Goal: Contribute content: Contribute content

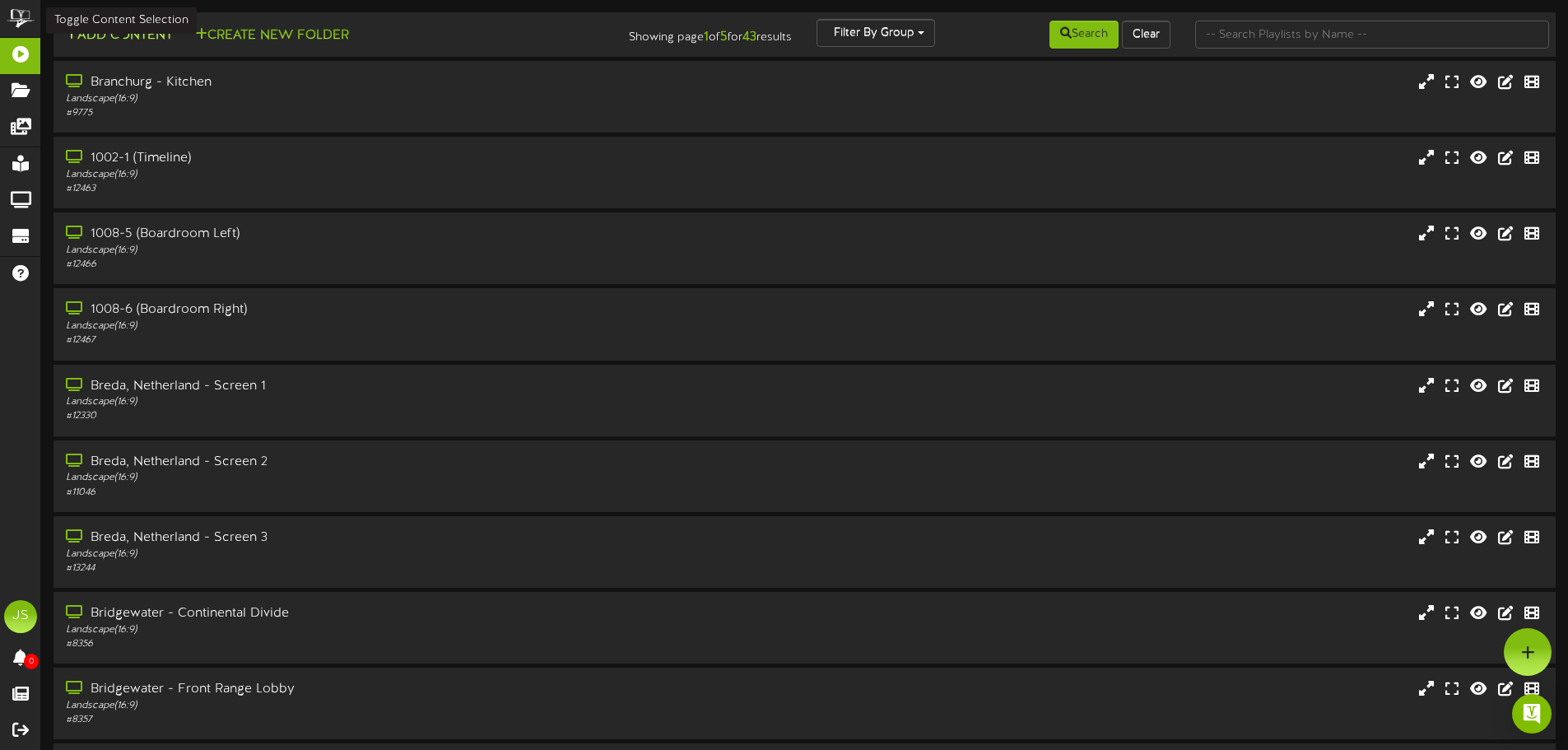
click at [130, 41] on button "Add Content" at bounding box center [118, 36] width 118 height 21
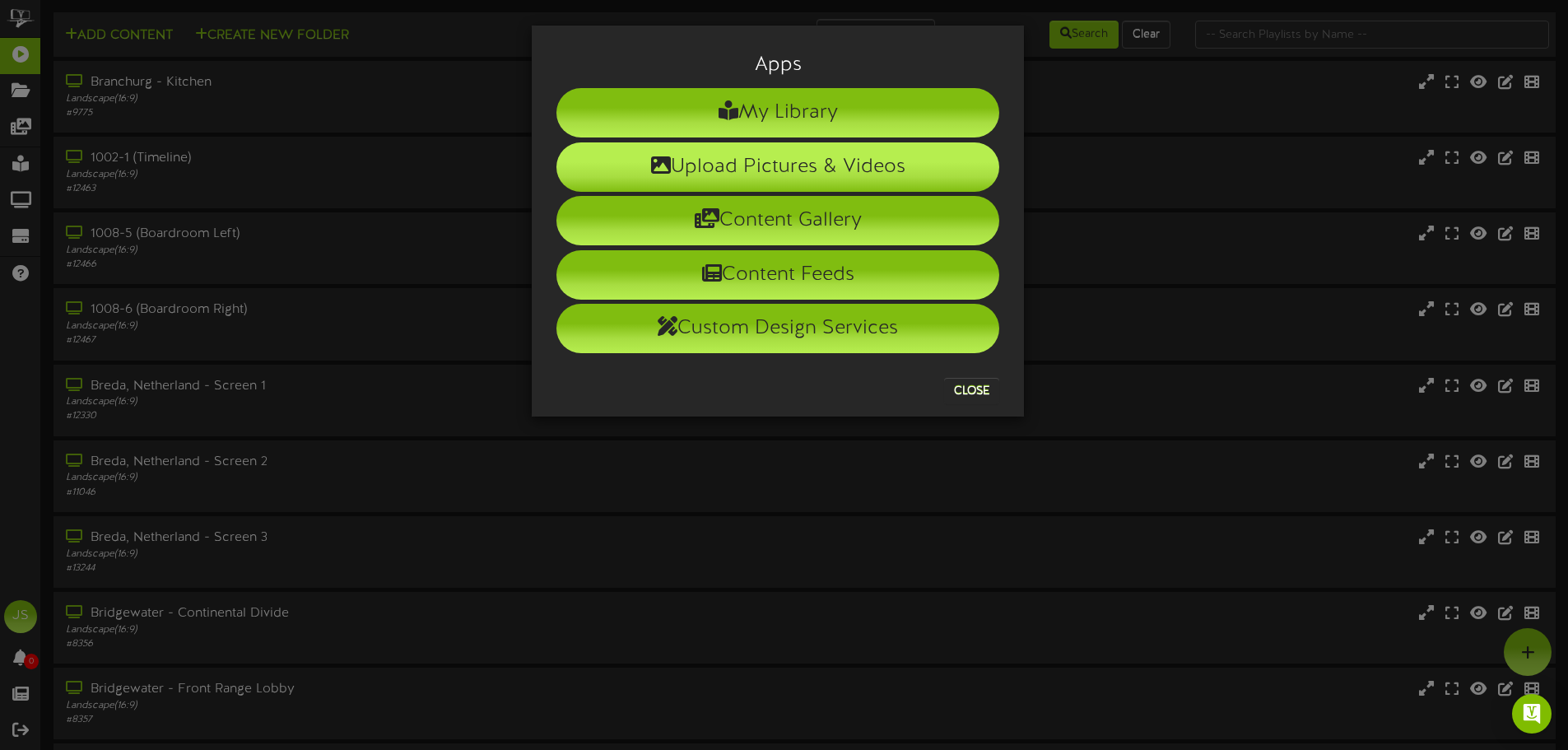
click at [791, 167] on li "Upload Pictures & Videos" at bounding box center [778, 167] width 443 height 50
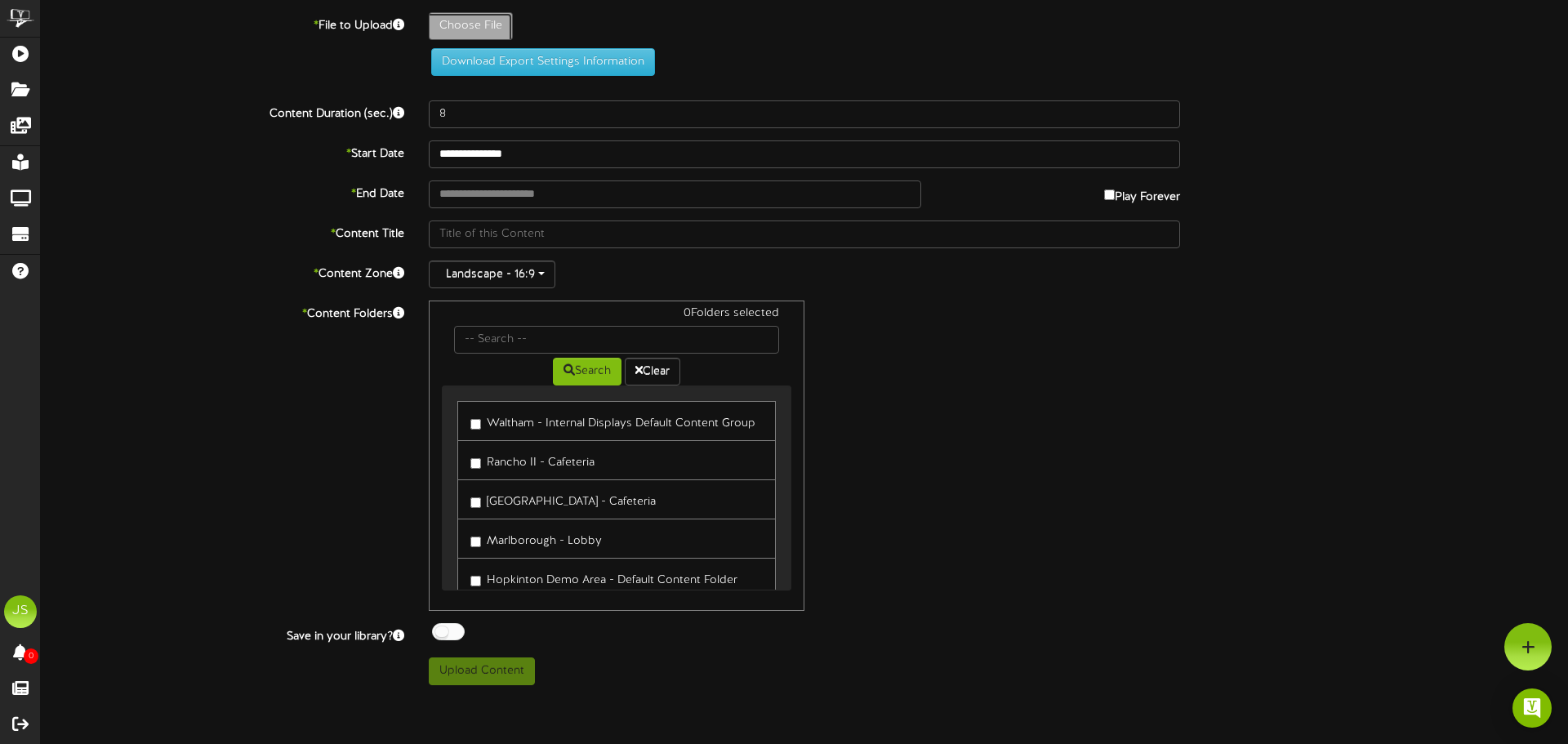
type input "**********"
type input "FINALANNIVERSARIESQ32025"
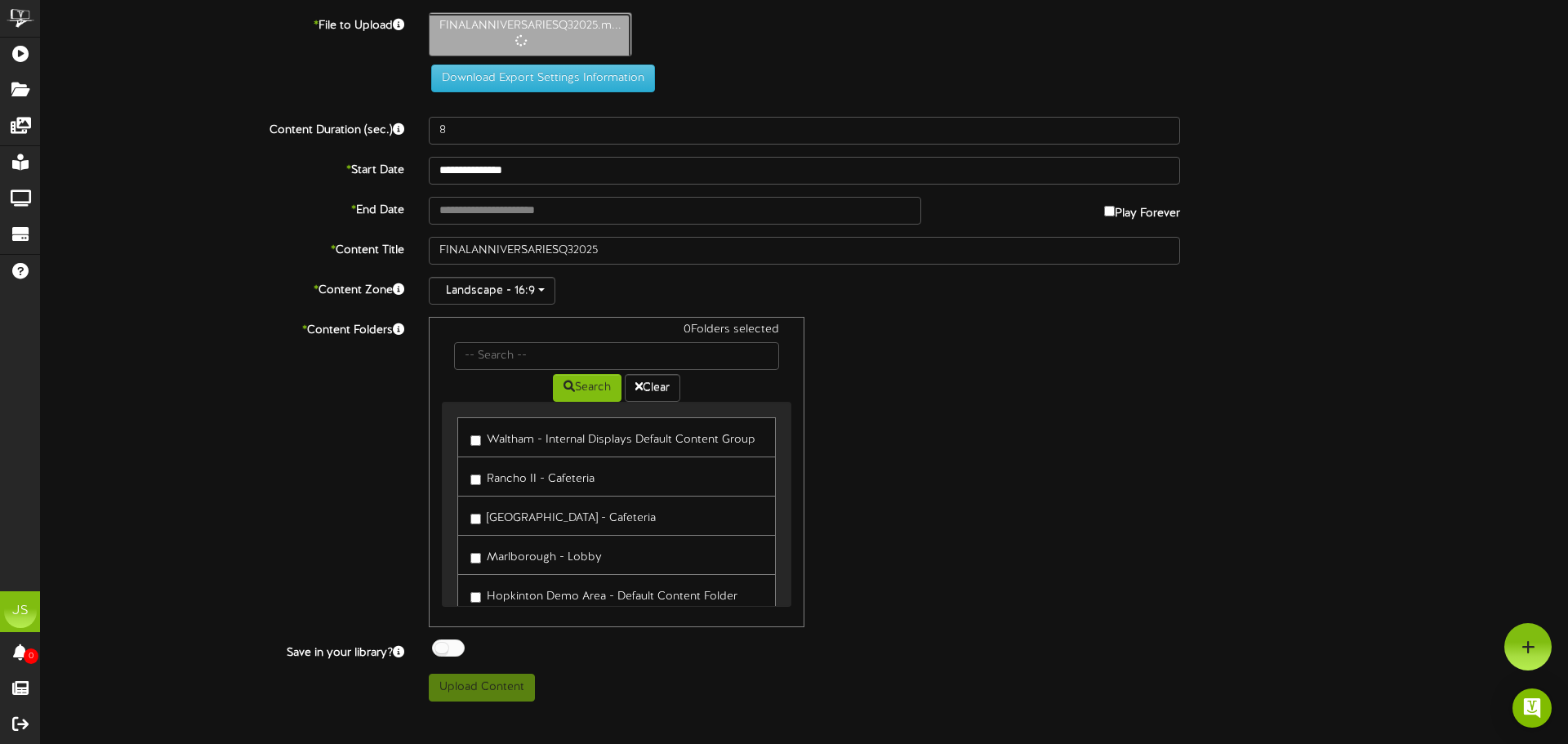
type input "111"
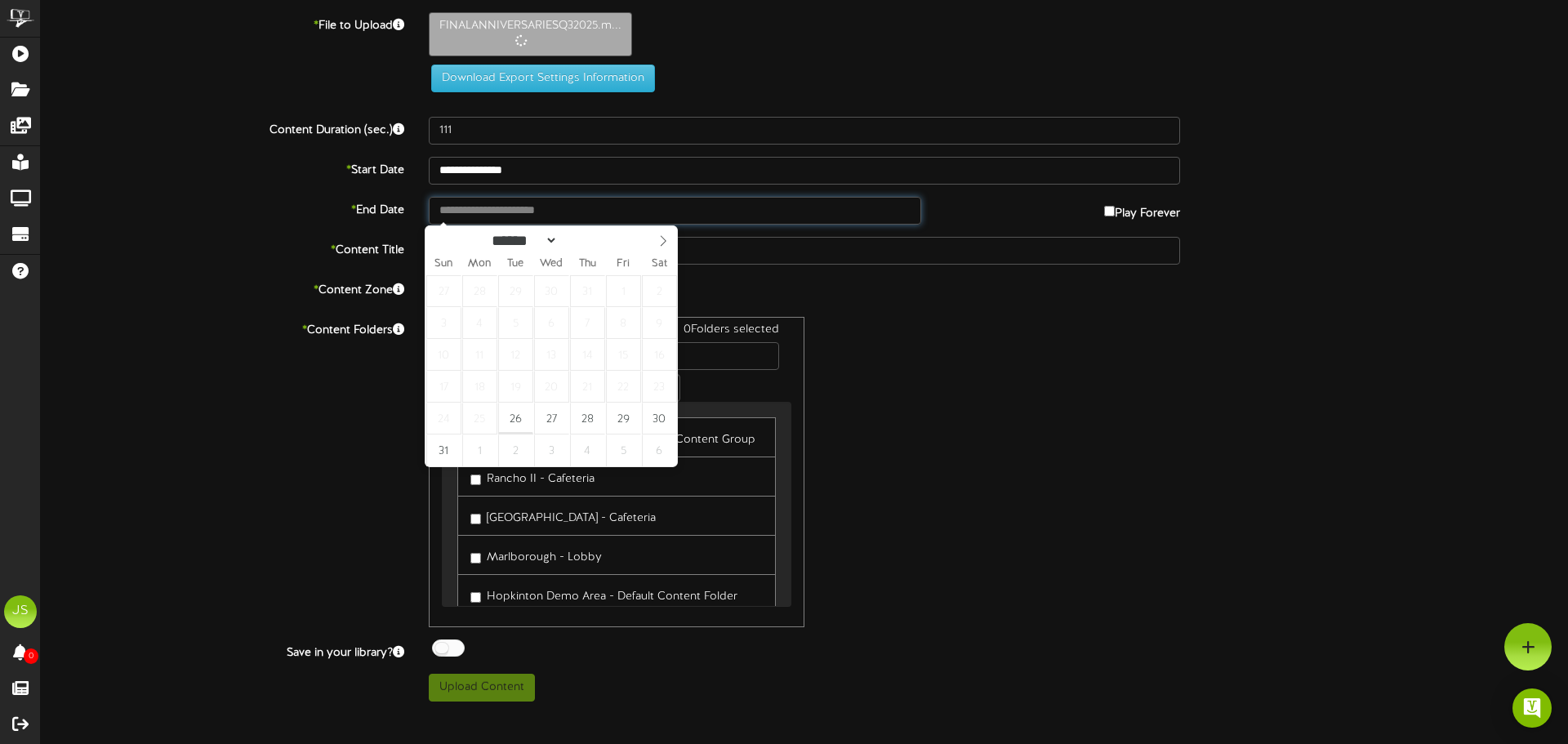
click at [482, 215] on input "text" at bounding box center [675, 210] width 493 height 28
type input "**********"
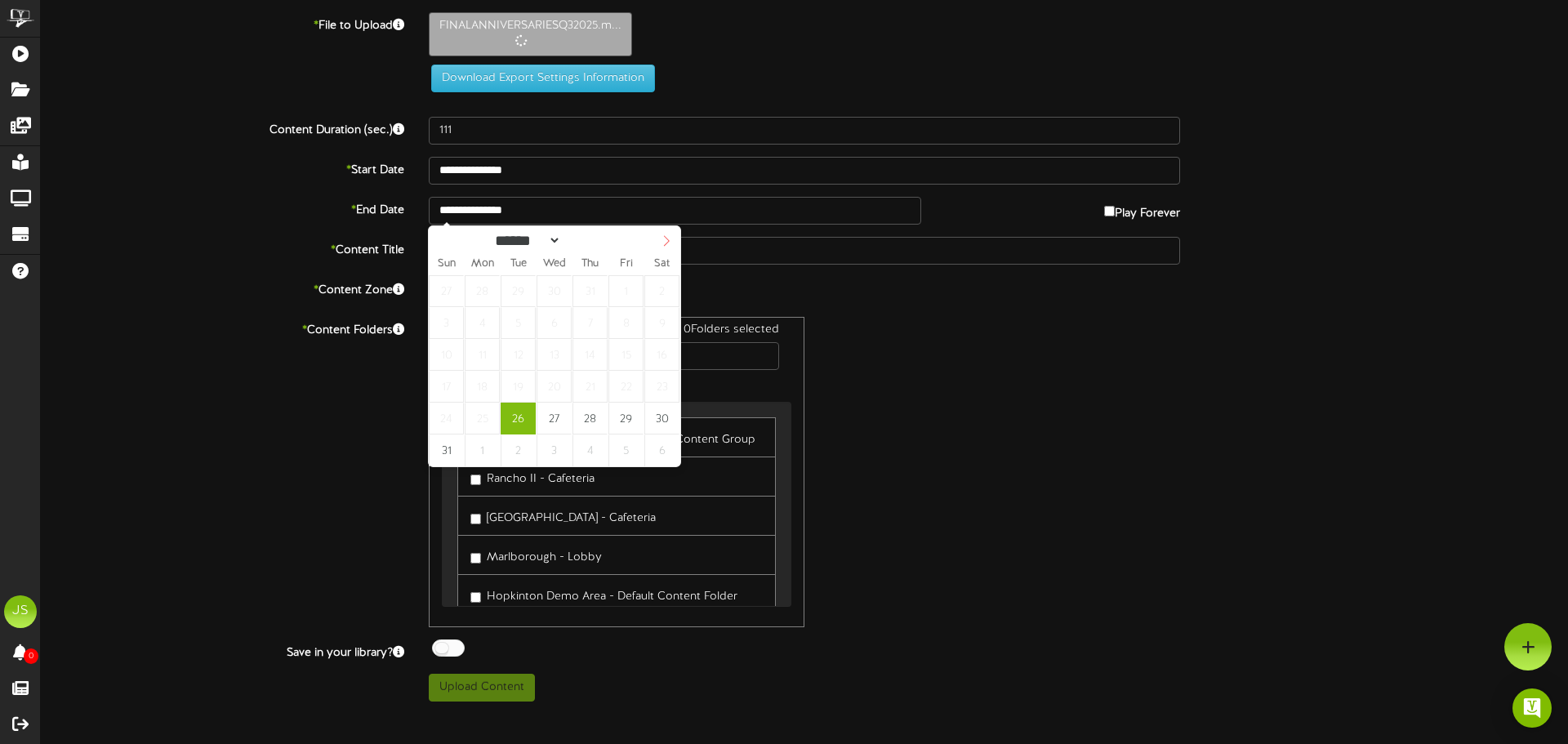
click at [666, 241] on icon at bounding box center [665, 240] width 11 height 11
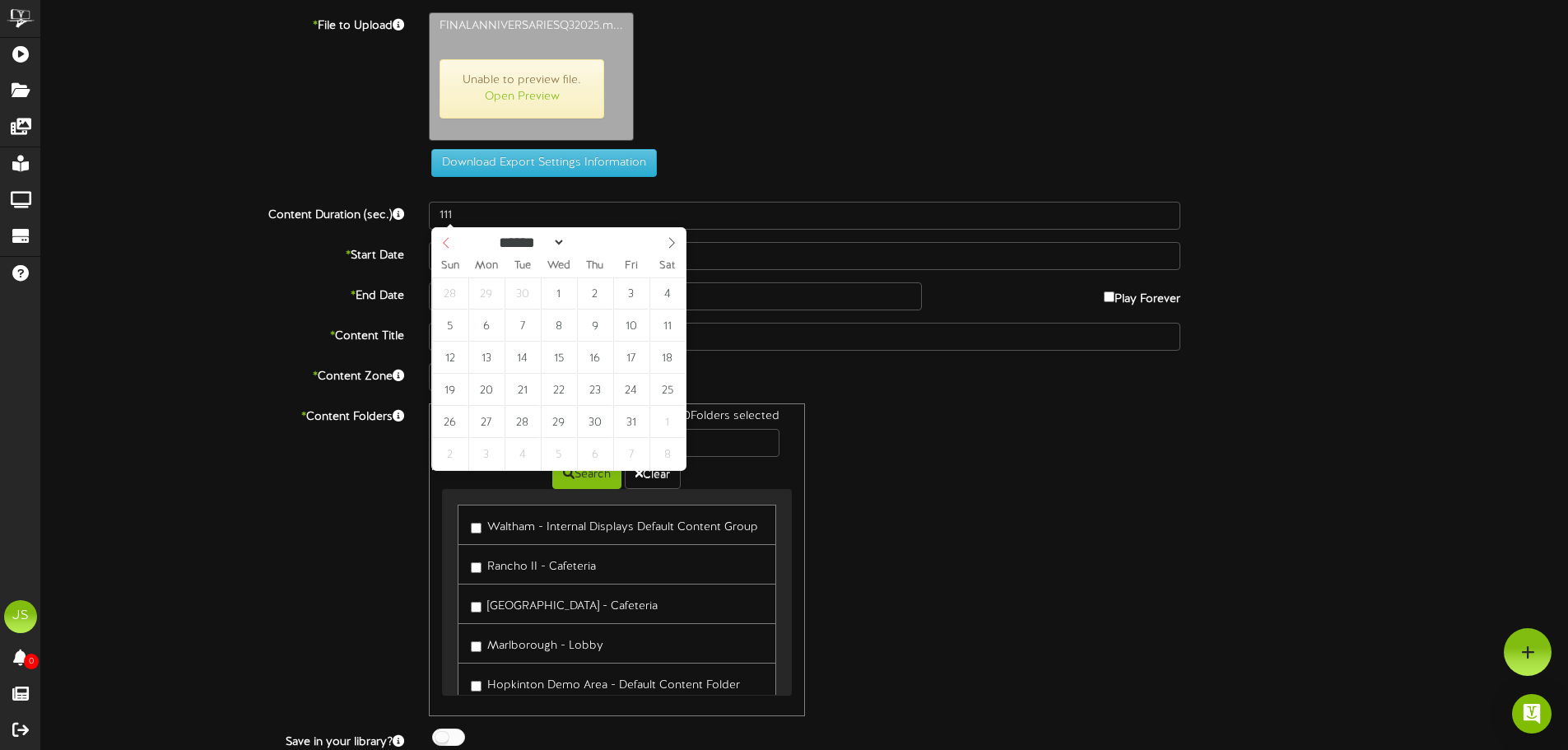
select select "*"
click at [443, 256] on span at bounding box center [446, 242] width 28 height 28
type input "**********"
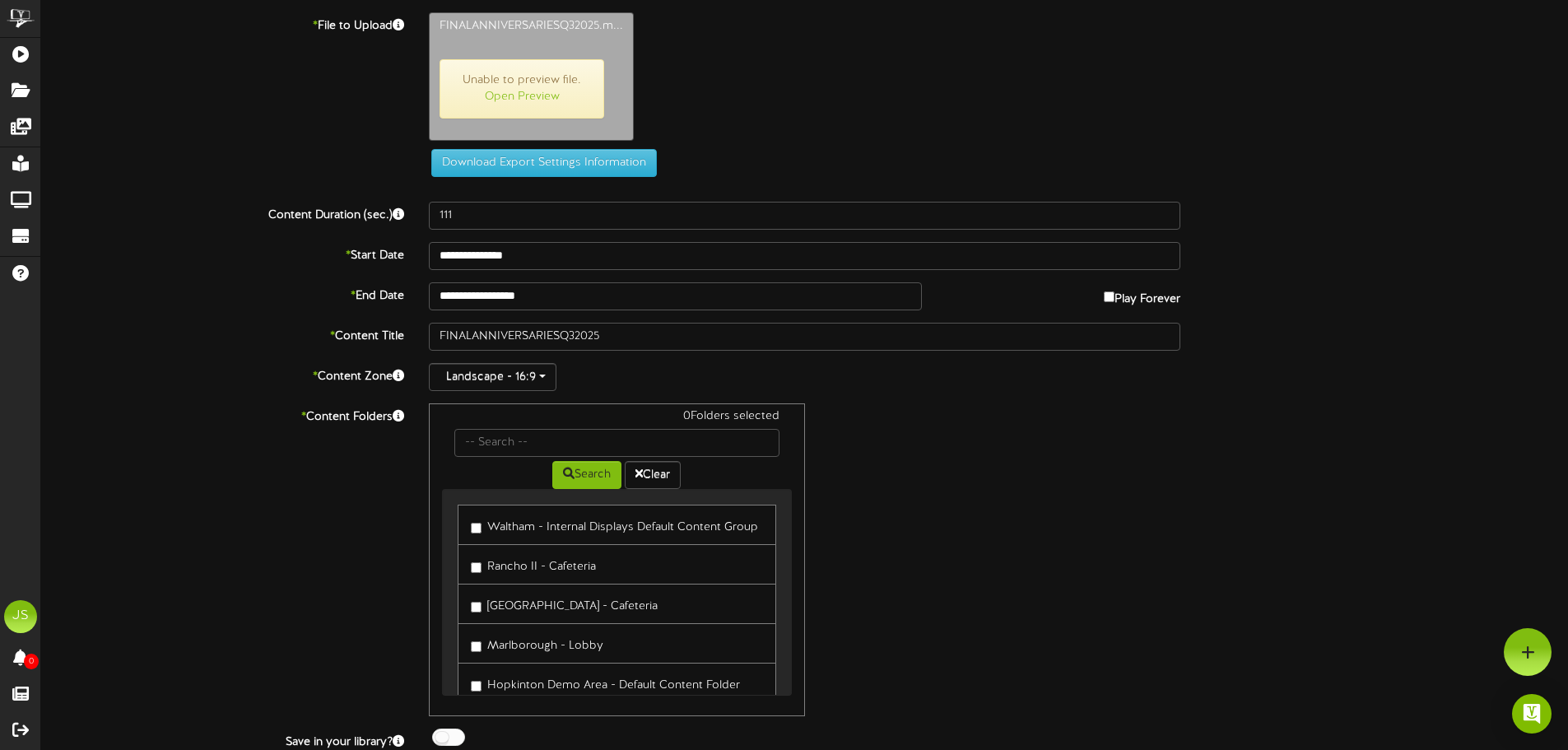
click at [180, 330] on label "* Content Title" at bounding box center [223, 334] width 388 height 22
click at [502, 525] on label "Waltham - Internal Displays Default Content Group" at bounding box center [614, 525] width 287 height 22
click at [521, 563] on label "Rancho II - Cafeteria" at bounding box center [534, 565] width 125 height 22
click at [552, 608] on label "Malborough - Cafeteria" at bounding box center [564, 604] width 187 height 22
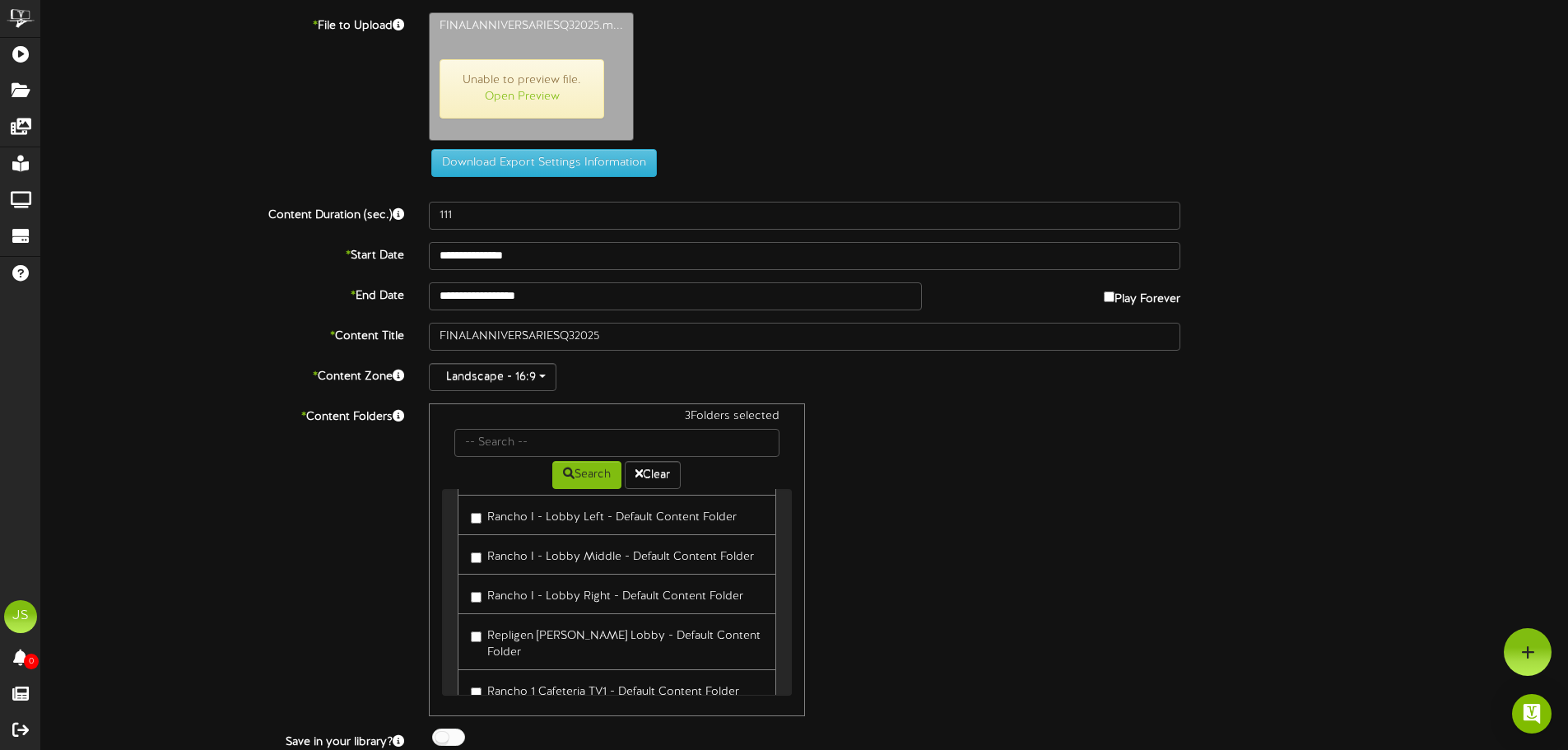
scroll to position [330, 0]
click at [563, 596] on label "Rancho 1 Cafeteria TV1 - Default Content Folder" at bounding box center [605, 608] width 268 height 22
click at [544, 636] on label "Rancho 1 Cafeteria TV2 - Default Content Folder" at bounding box center [606, 647] width 270 height 22
click at [570, 675] on label "Rancho 1 Cafeteria TV3 - Default Content Folder" at bounding box center [606, 686] width 270 height 22
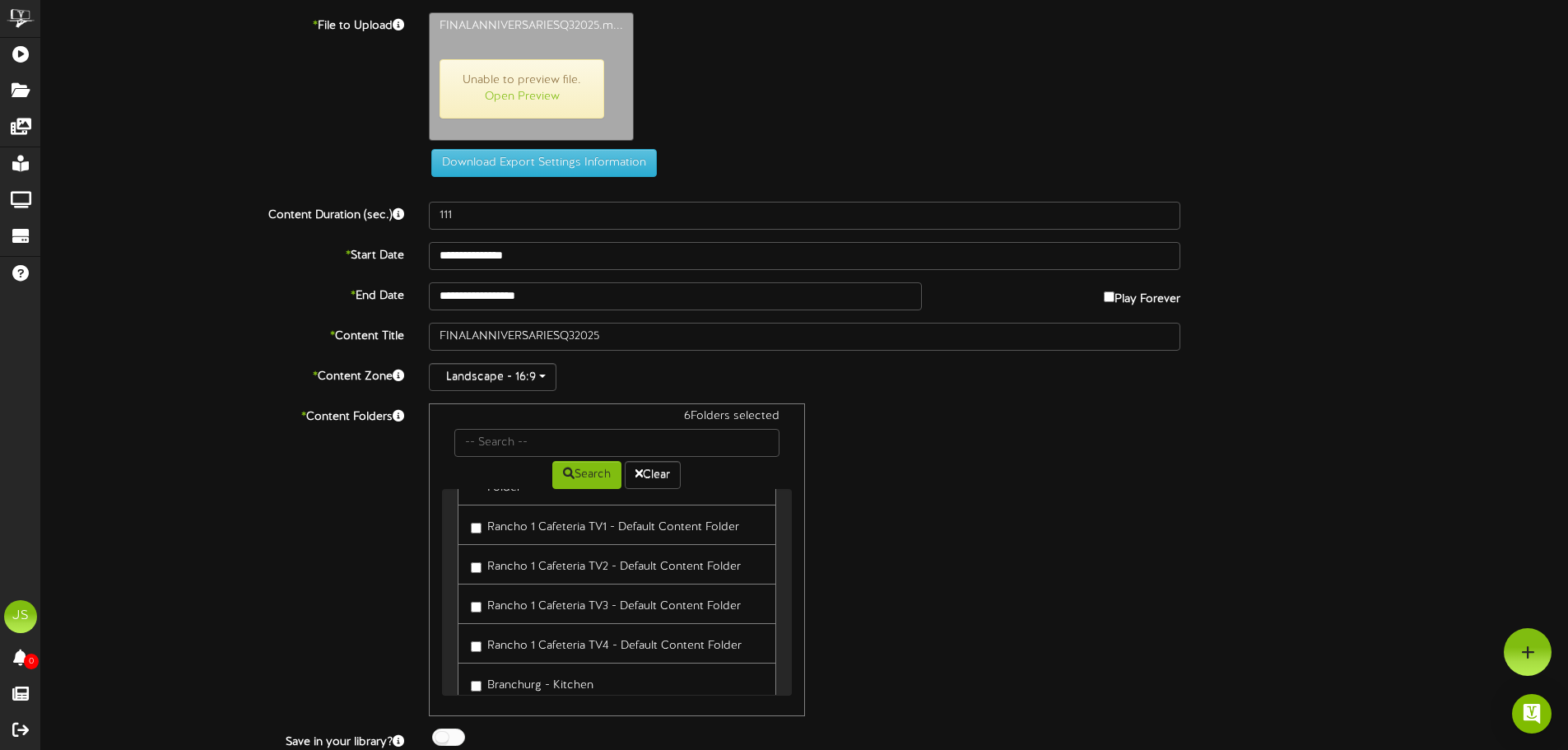
click at [570, 632] on label "Rancho 1 Cafeteria TV4 - Default Content Folder" at bounding box center [606, 644] width 271 height 22
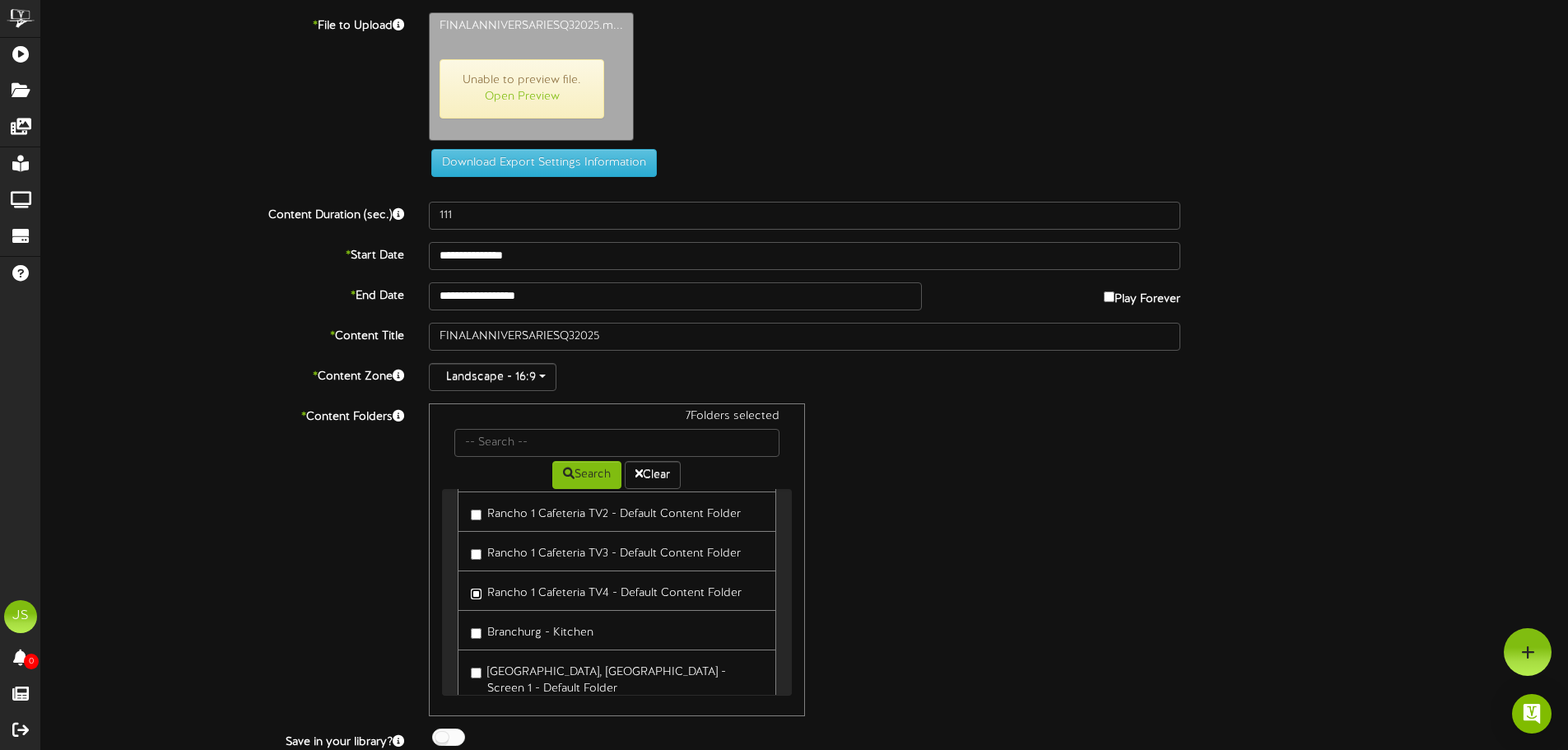
scroll to position [494, 0]
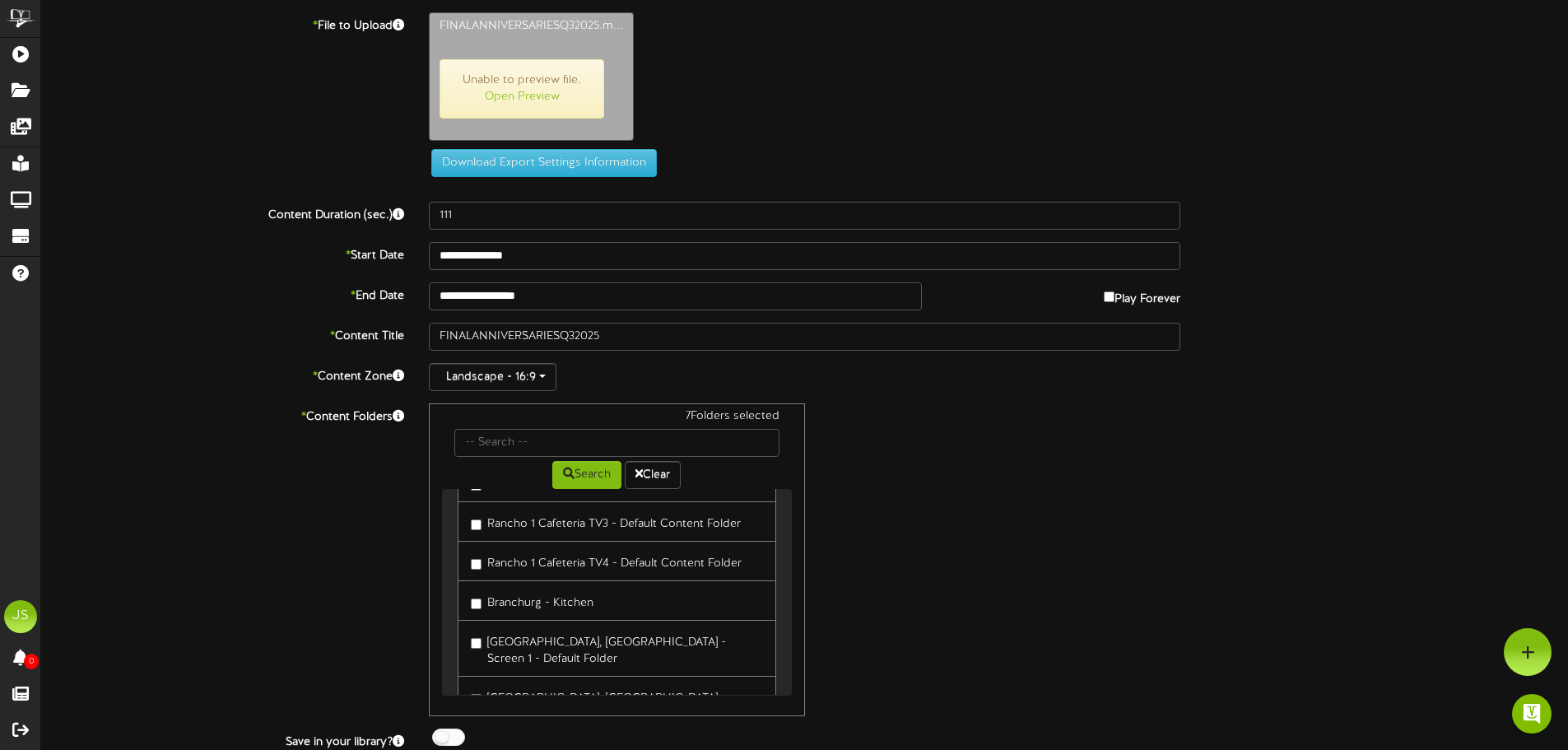
click at [549, 590] on label "Branchurg - Kitchen" at bounding box center [532, 601] width 123 height 22
click at [578, 629] on label "Tolosan, France - Screen 1 - Default Folder" at bounding box center [617, 648] width 292 height 39
click at [545, 686] on label "Lund, Sweden - Screen 2 - Default Folder" at bounding box center [617, 705] width 292 height 39
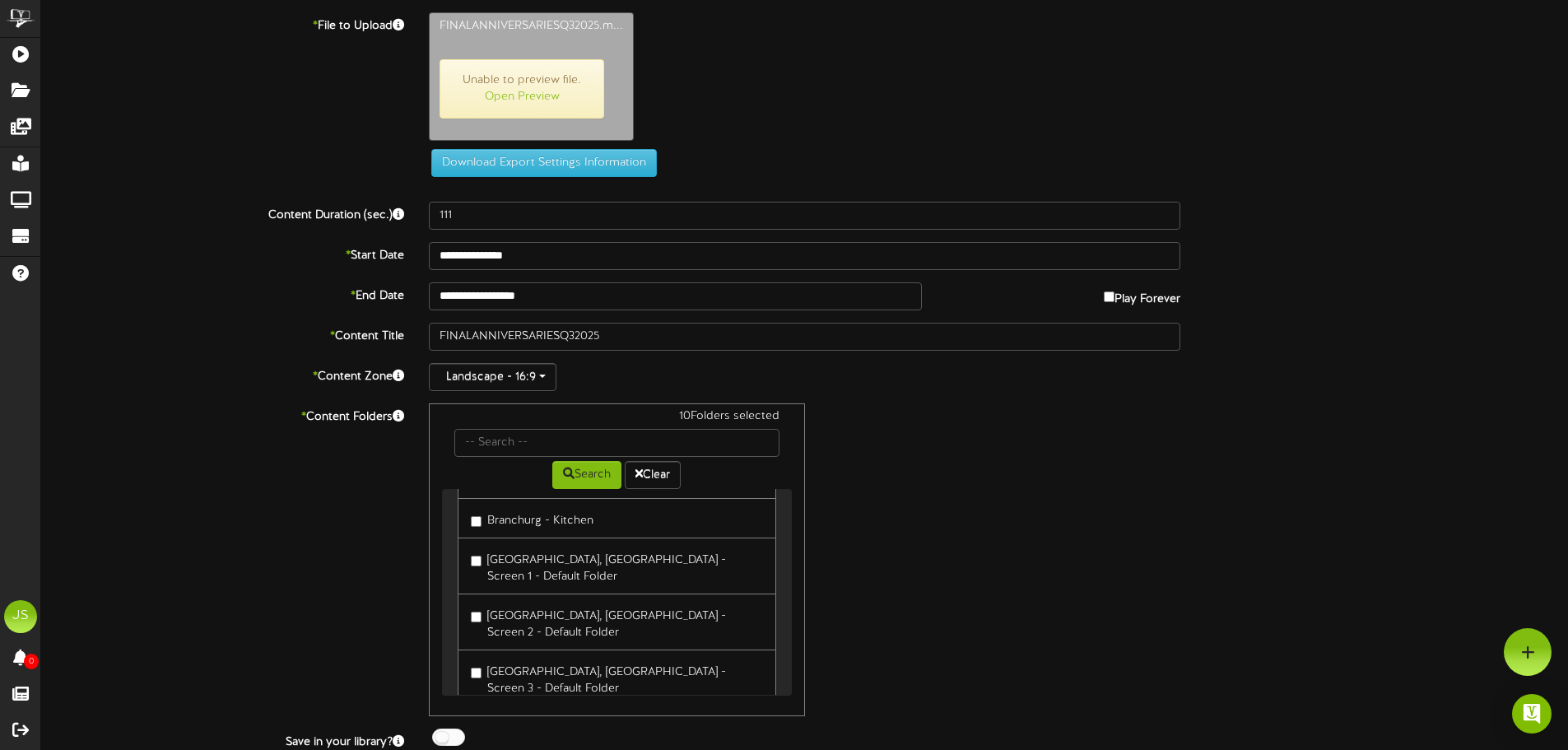
click at [537, 659] on label "Lund, Sweden - Screen 3 - Default Folder" at bounding box center [617, 678] width 292 height 39
click at [544, 715] on label "Lund, Sweden - Screen 4 - Default Folder" at bounding box center [617, 734] width 292 height 39
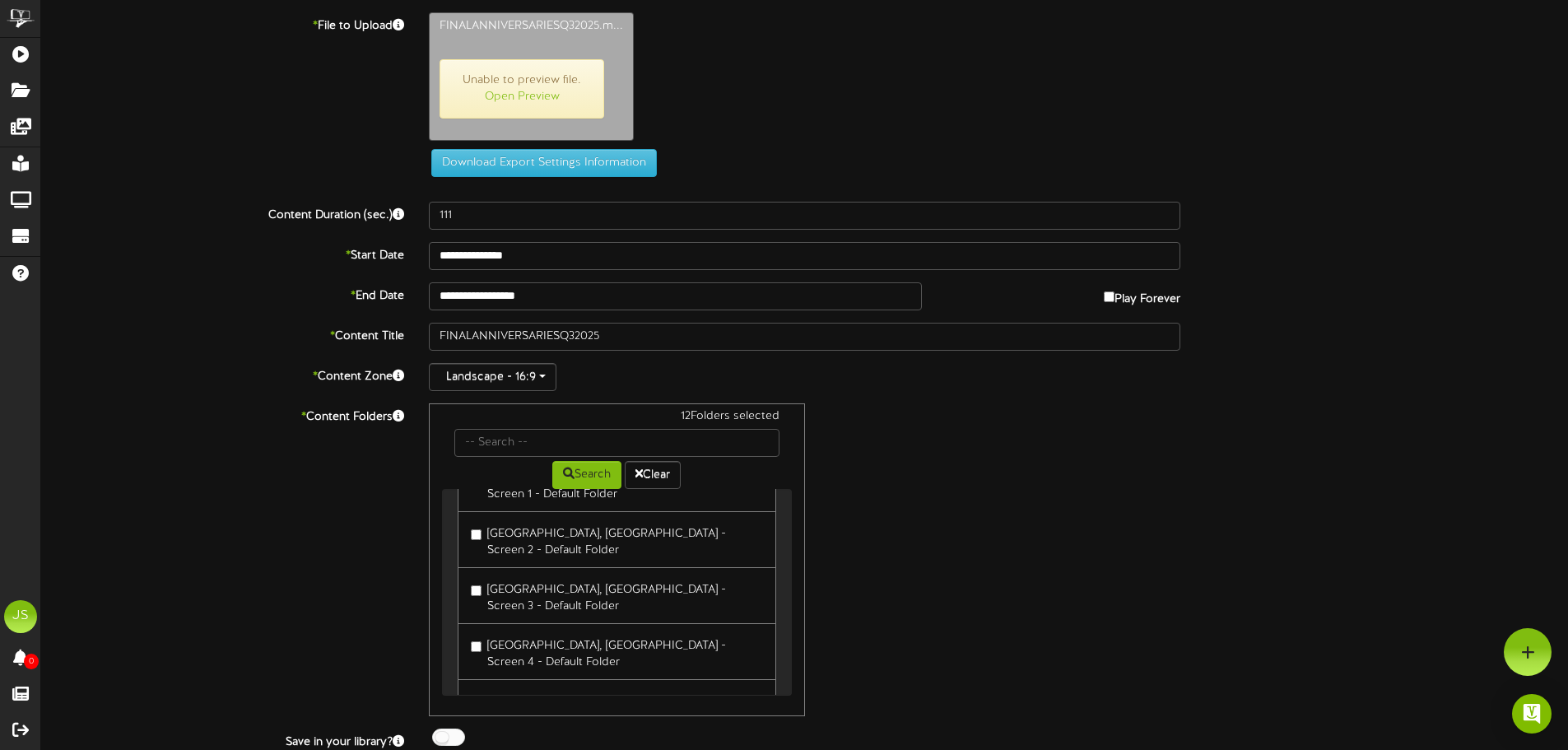
click at [574, 688] on label "Lund - Local Content" at bounding box center [568, 699] width 194 height 22
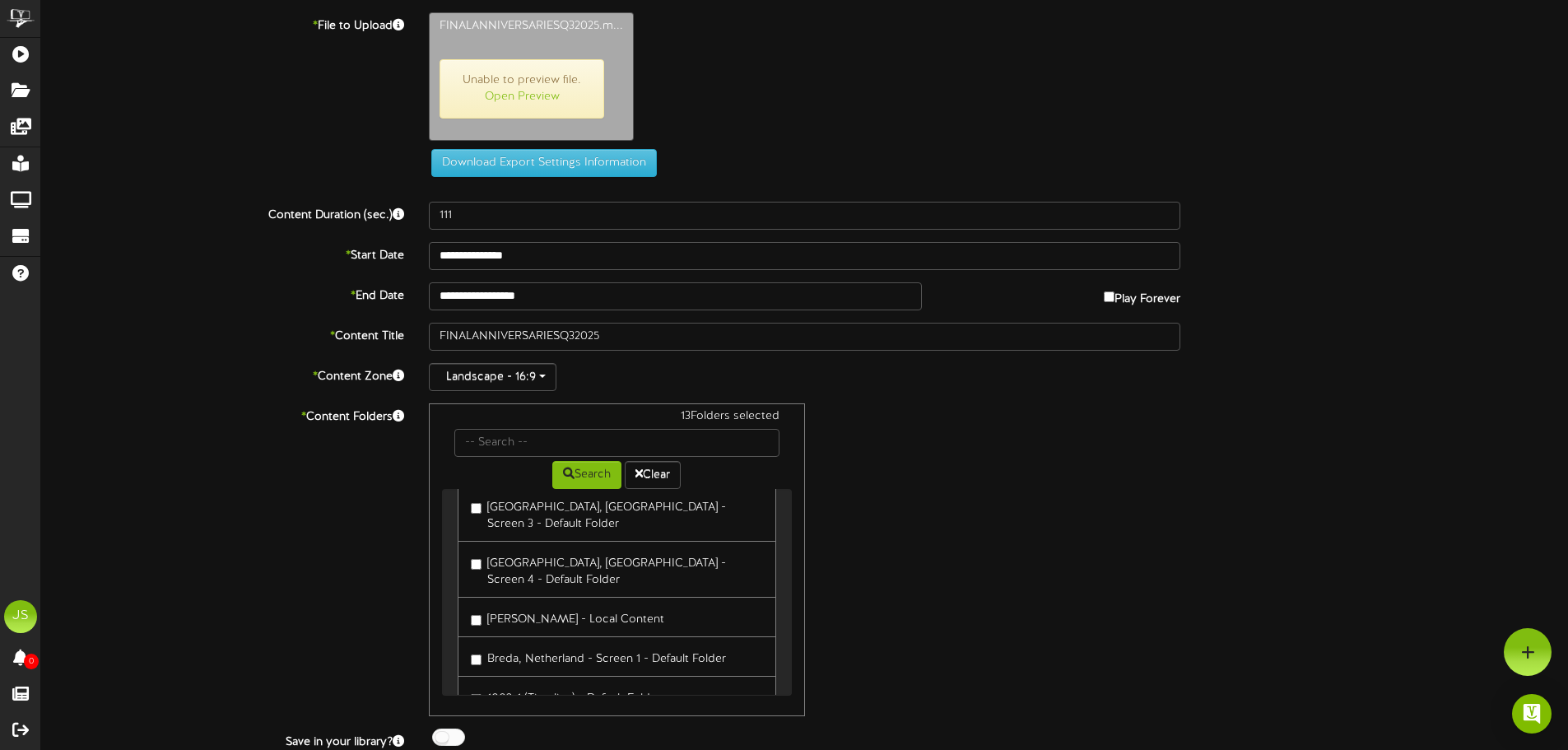
click at [565, 645] on label "Breda, Netherland - Screen 1 - Default Folder" at bounding box center [599, 656] width 256 height 22
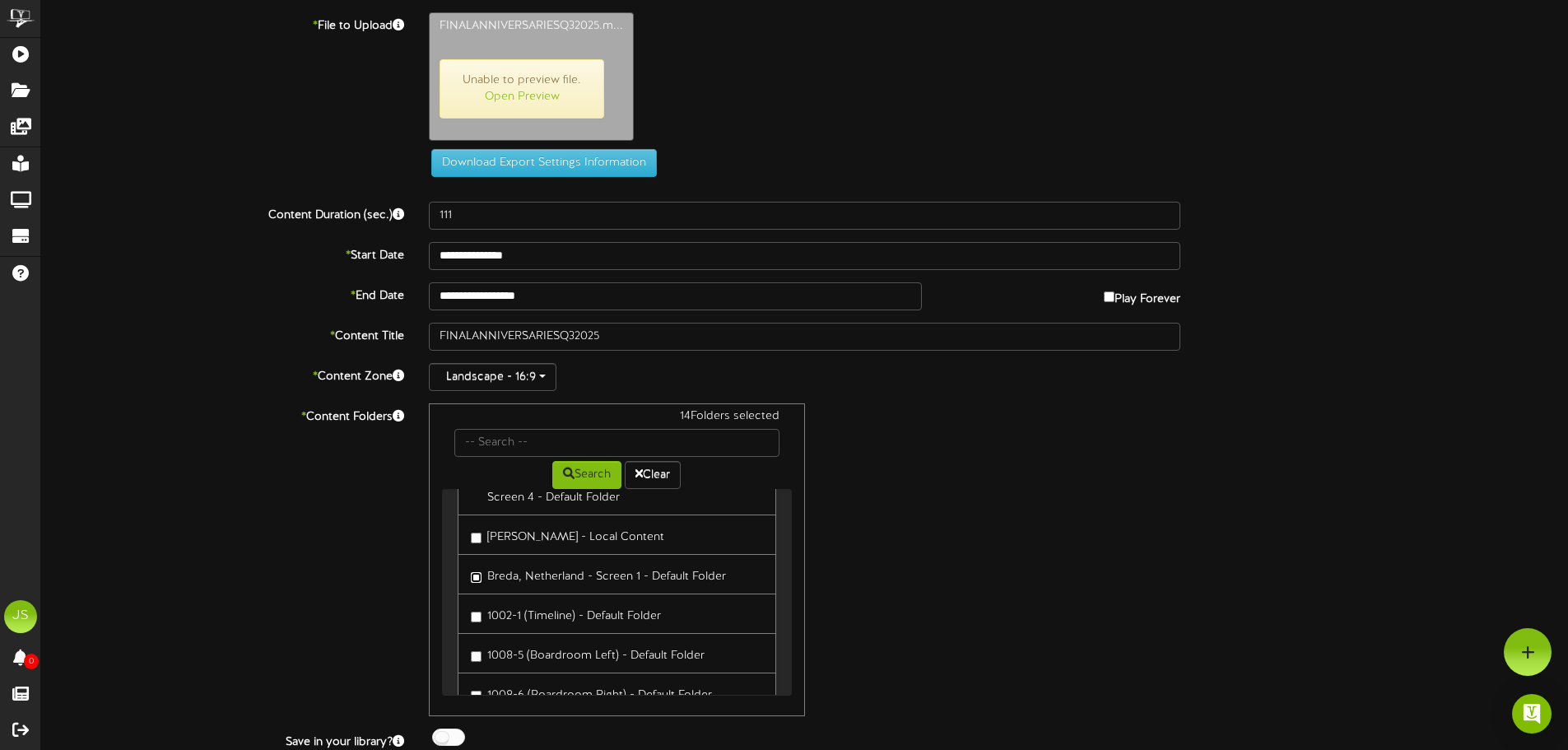
scroll to position [906, 0]
click at [591, 679] on label "Breda - Screen 3 - Default Folder" at bounding box center [566, 690] width 191 height 22
click at [583, 718] on label "Waterford, Ireland (1) - Default Folder" at bounding box center [617, 737] width 292 height 39
click at [570, 639] on label "Breda, Netherland -Screen 2" at bounding box center [555, 650] width 168 height 22
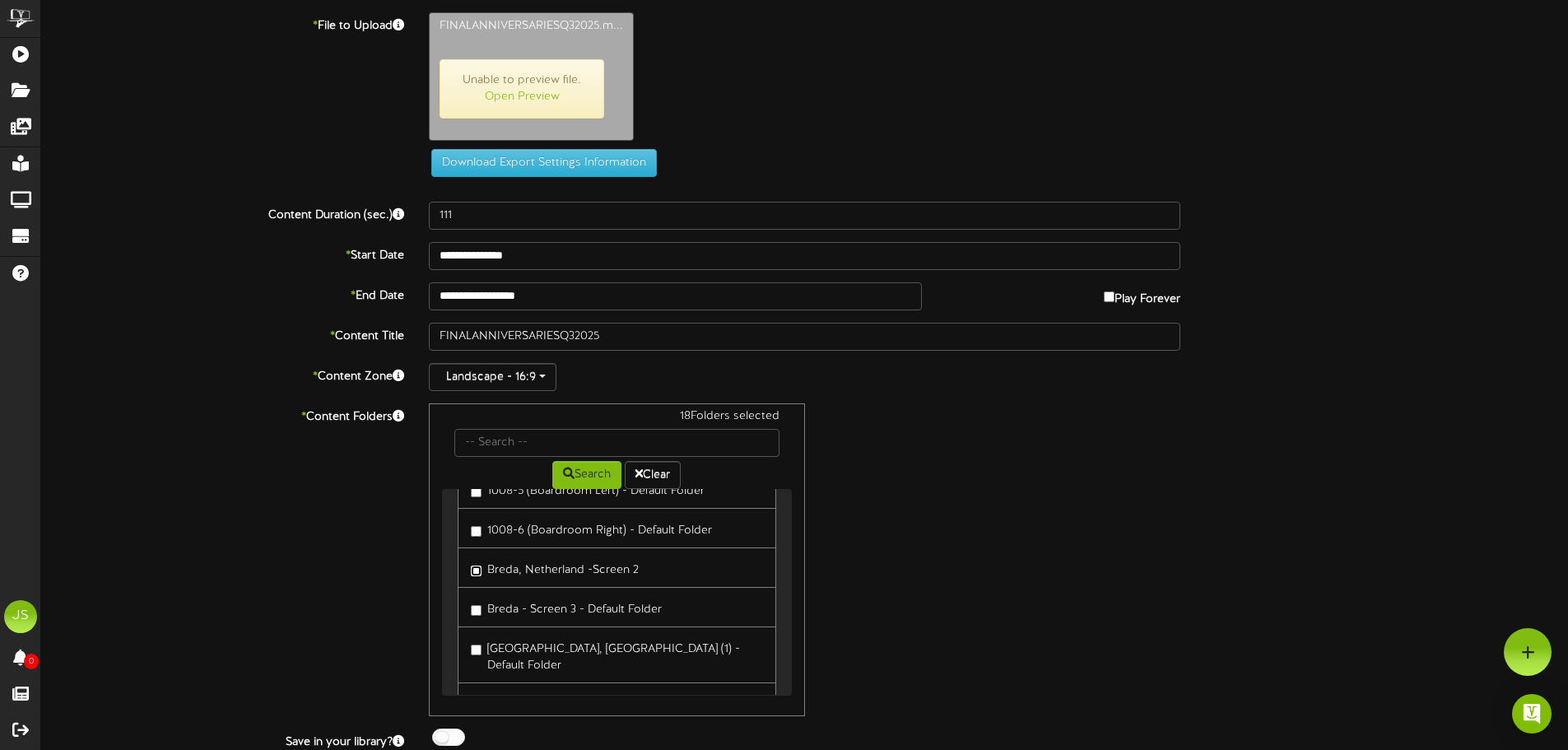
scroll to position [1029, 0]
click at [461, 735] on div at bounding box center [449, 737] width 33 height 17
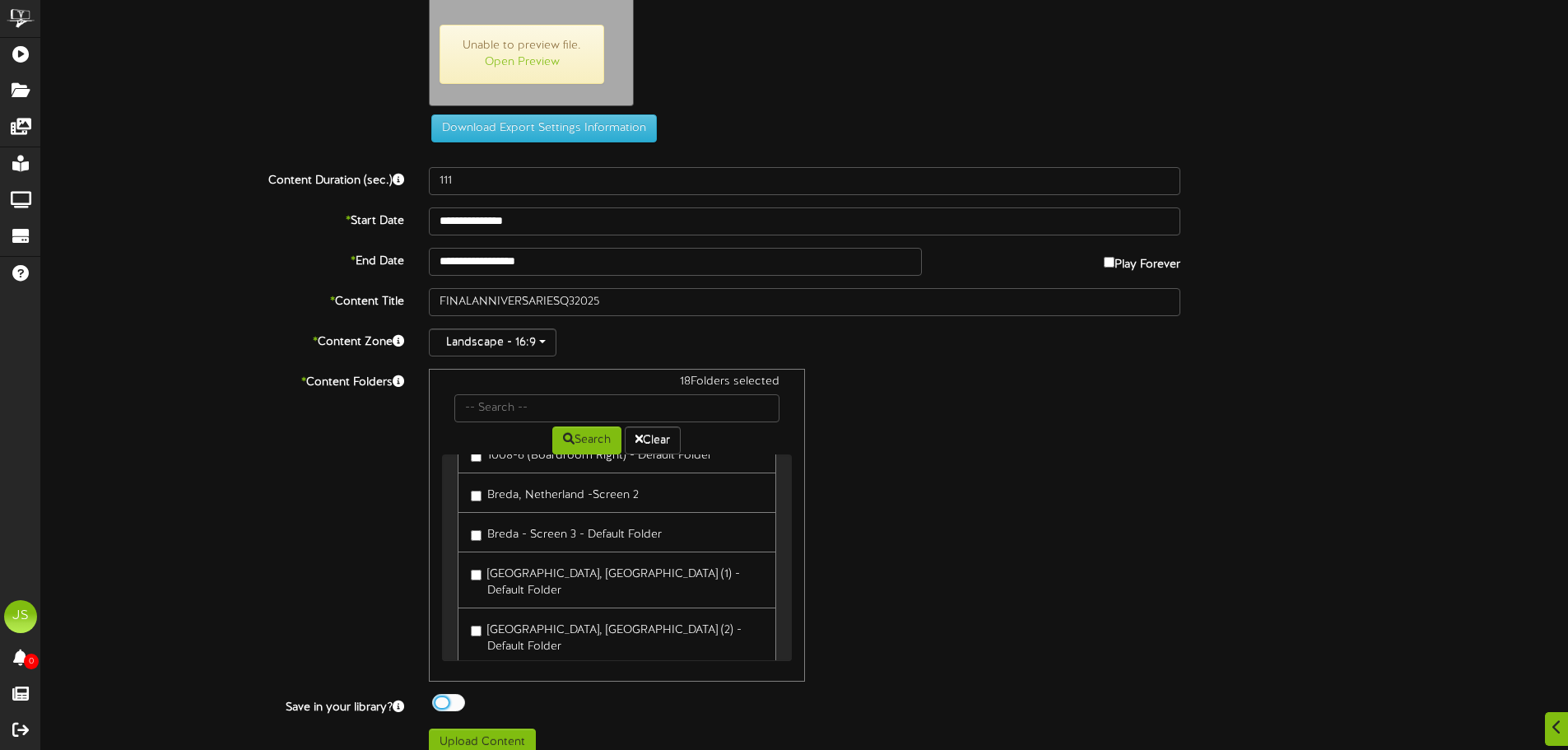
scroll to position [53, 0]
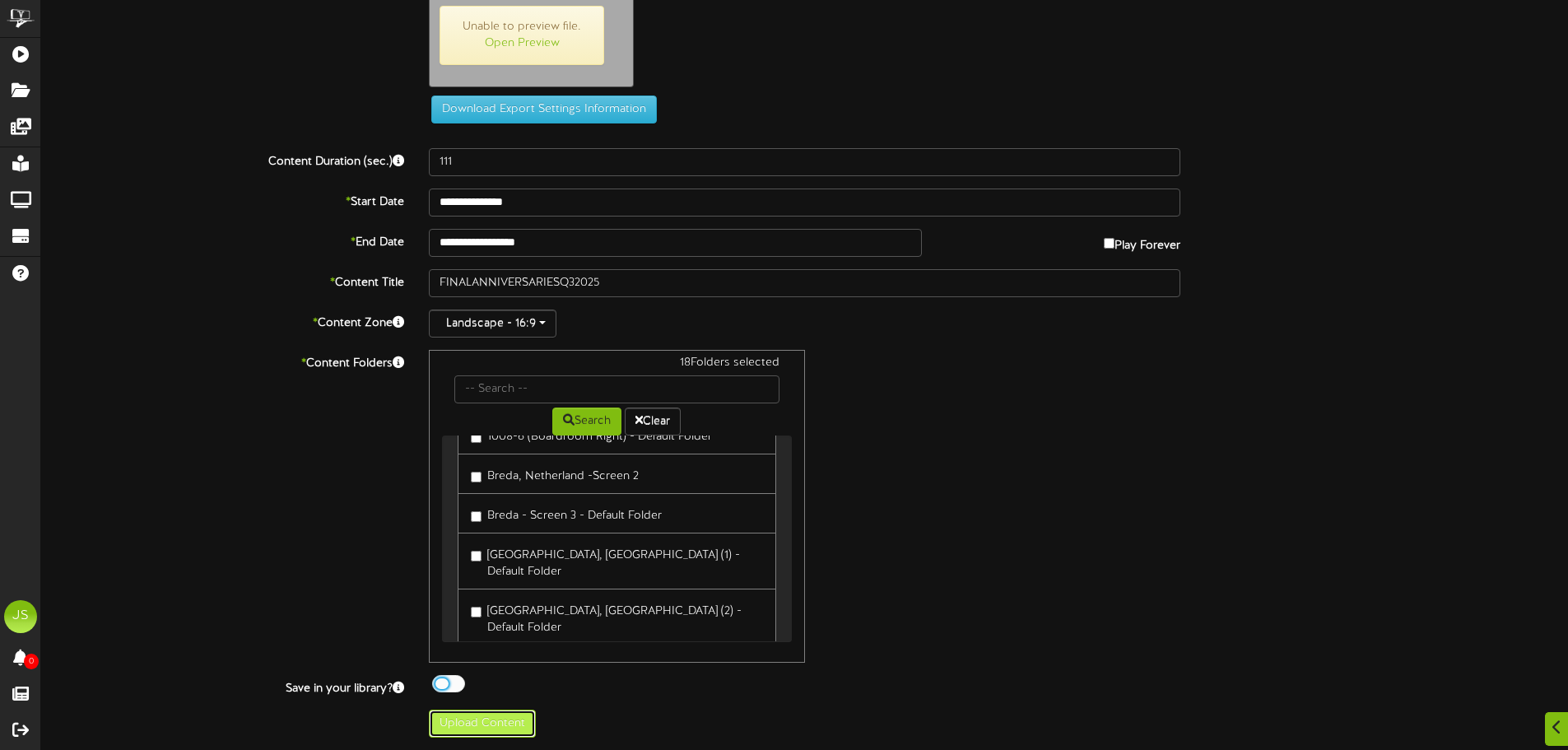
click at [514, 726] on button "Upload Content" at bounding box center [482, 723] width 107 height 28
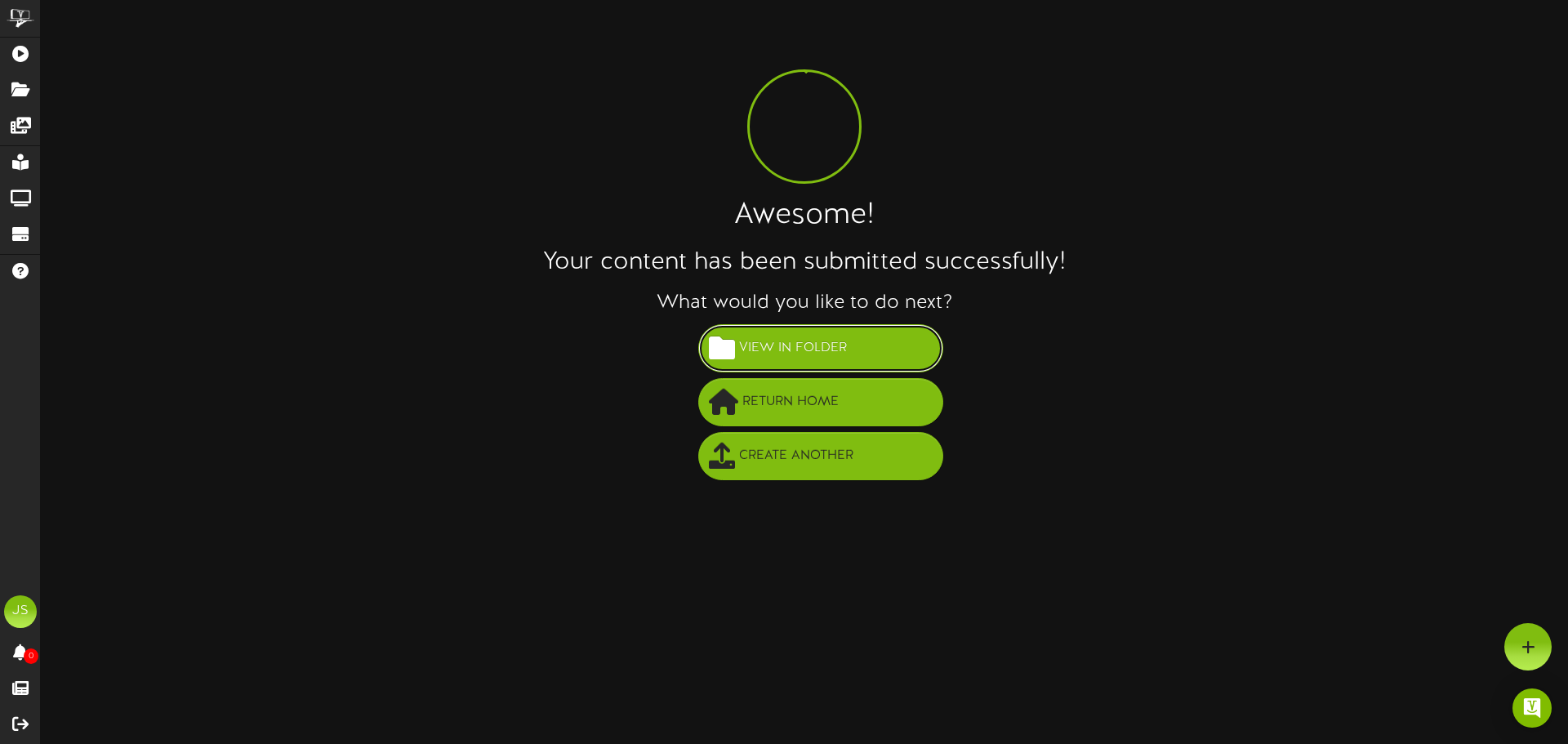
drag, startPoint x: 801, startPoint y: 364, endPoint x: 834, endPoint y: 365, distance: 33.0
click at [801, 364] on button "View in Folder" at bounding box center [821, 348] width 245 height 49
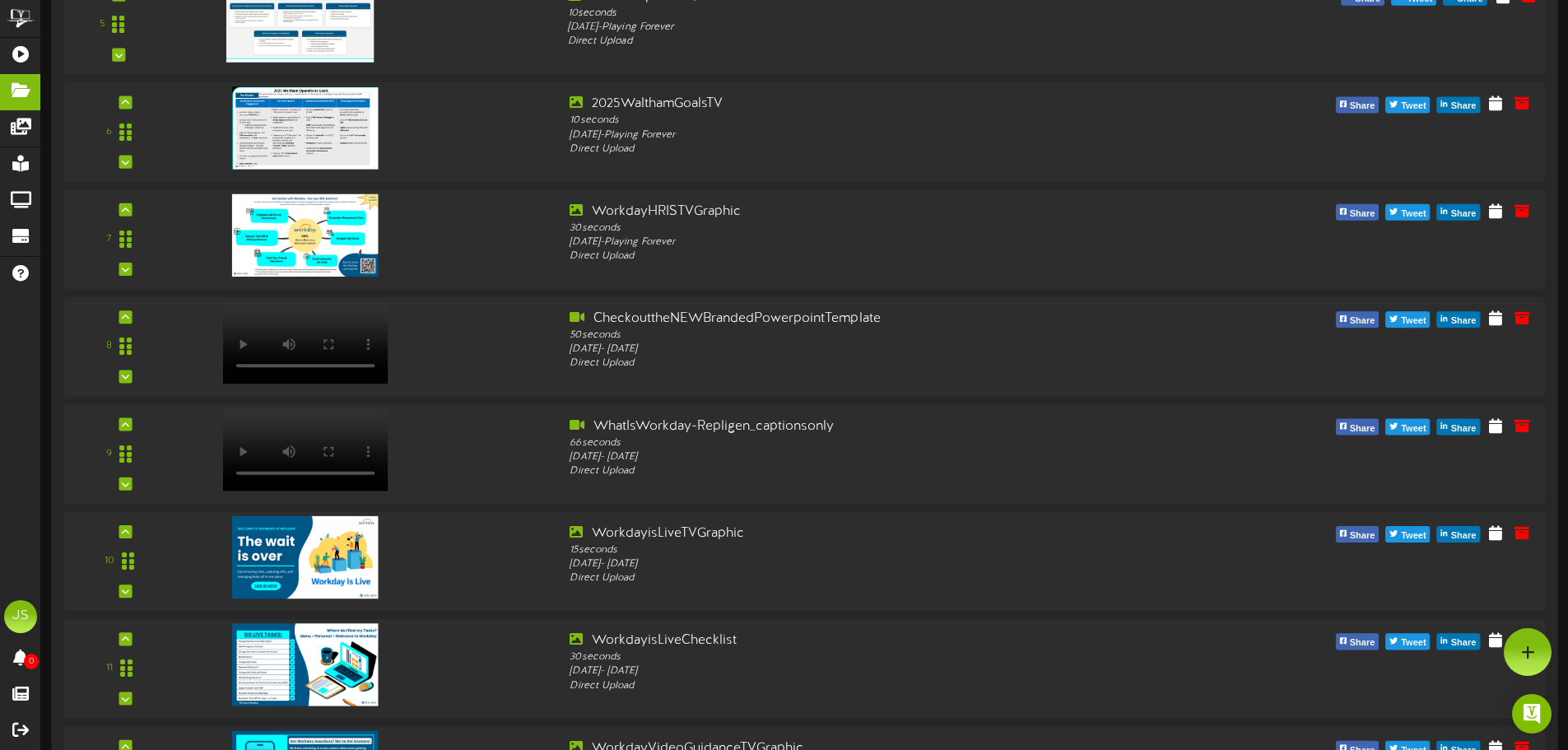
scroll to position [659, 0]
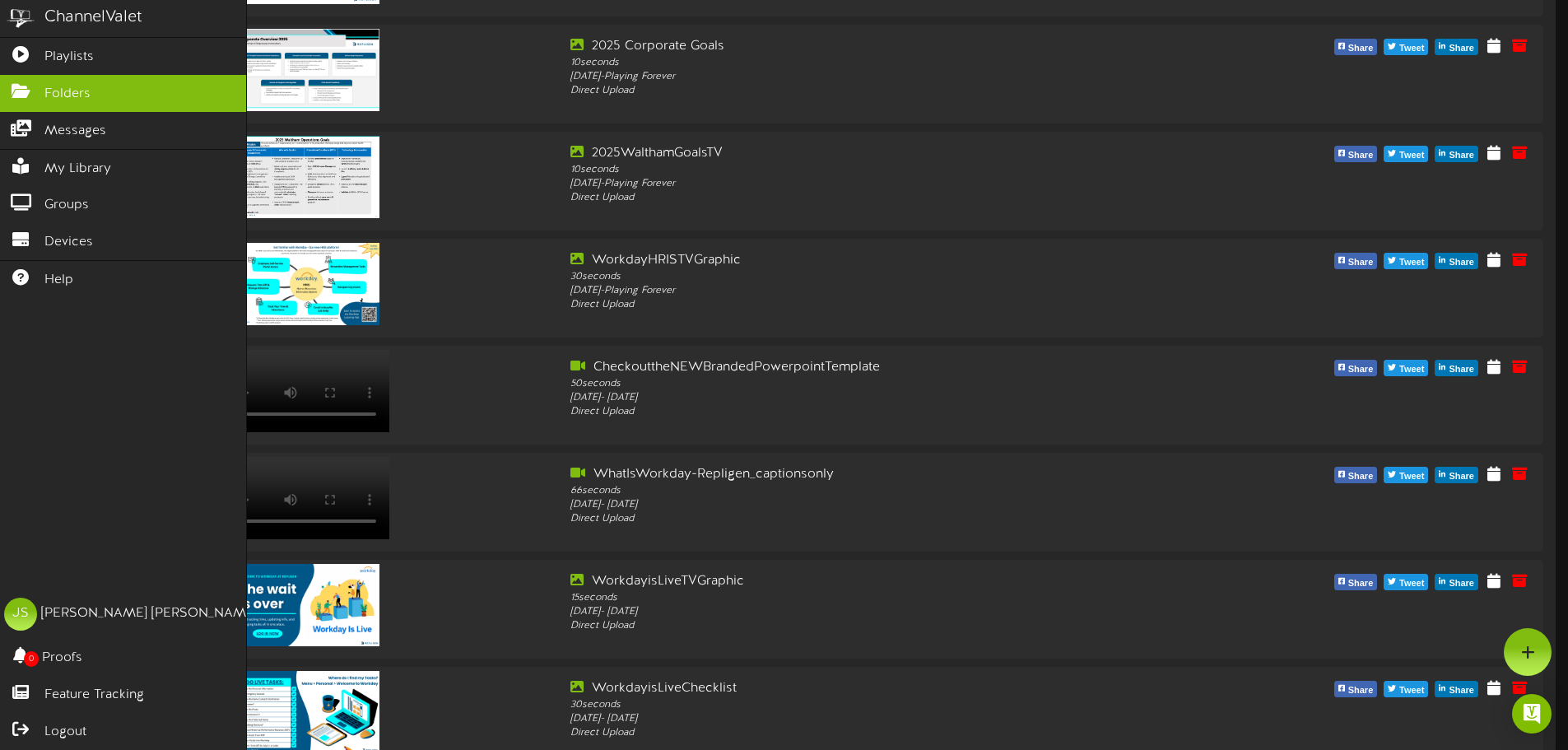
click at [20, 25] on img at bounding box center [21, 18] width 41 height 37
click at [45, 55] on span "Playlists" at bounding box center [69, 57] width 50 height 19
